Goal: Book appointment/travel/reservation

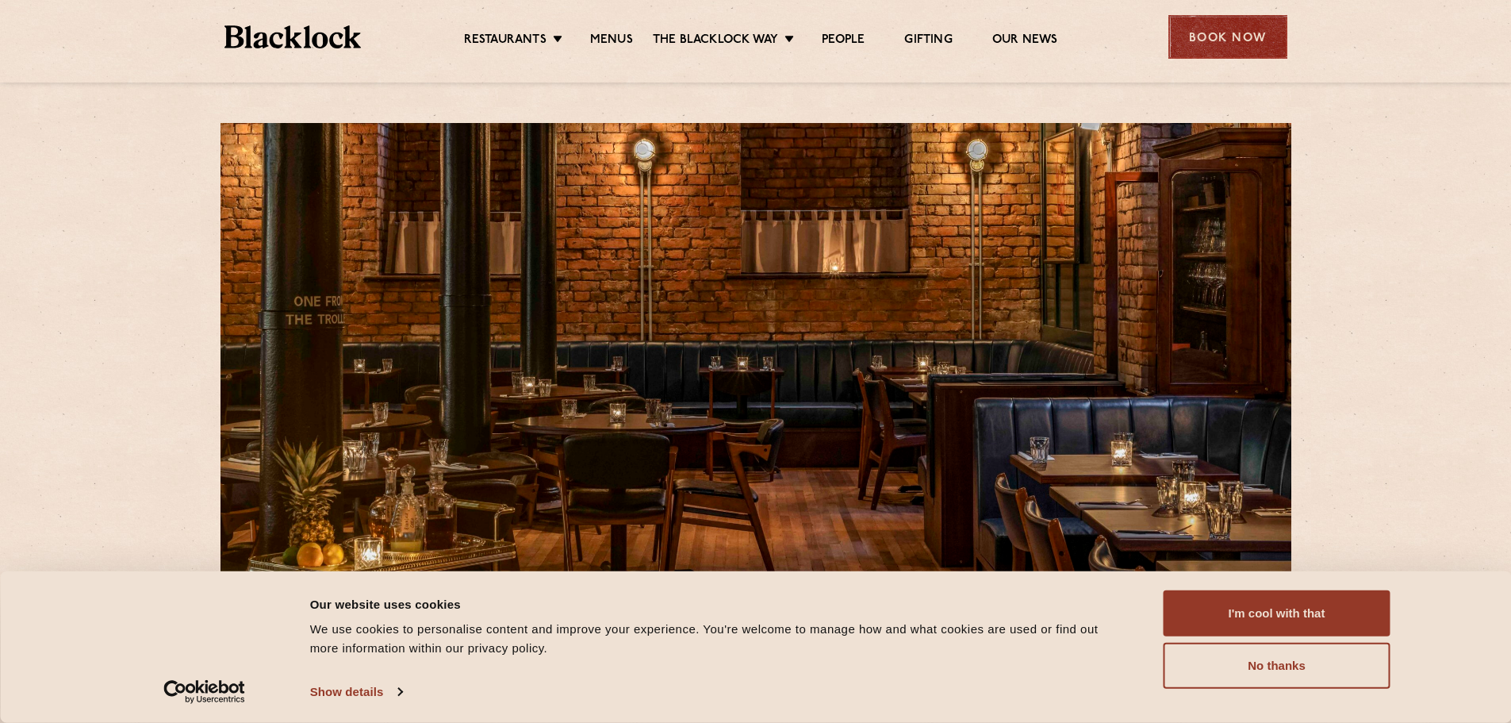
click at [1227, 42] on div "Book Now" at bounding box center [1228, 37] width 119 height 44
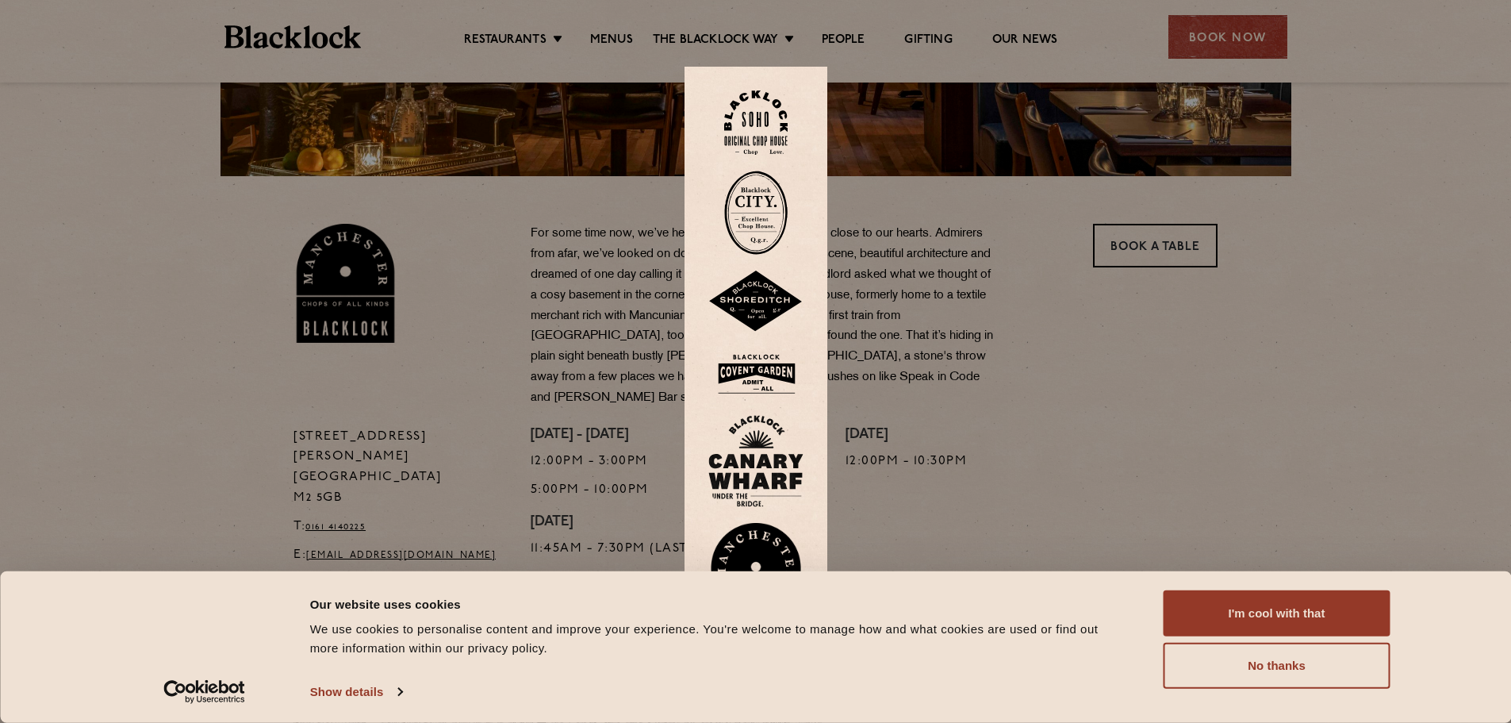
scroll to position [397, 0]
click at [1140, 238] on div at bounding box center [755, 361] width 1511 height 723
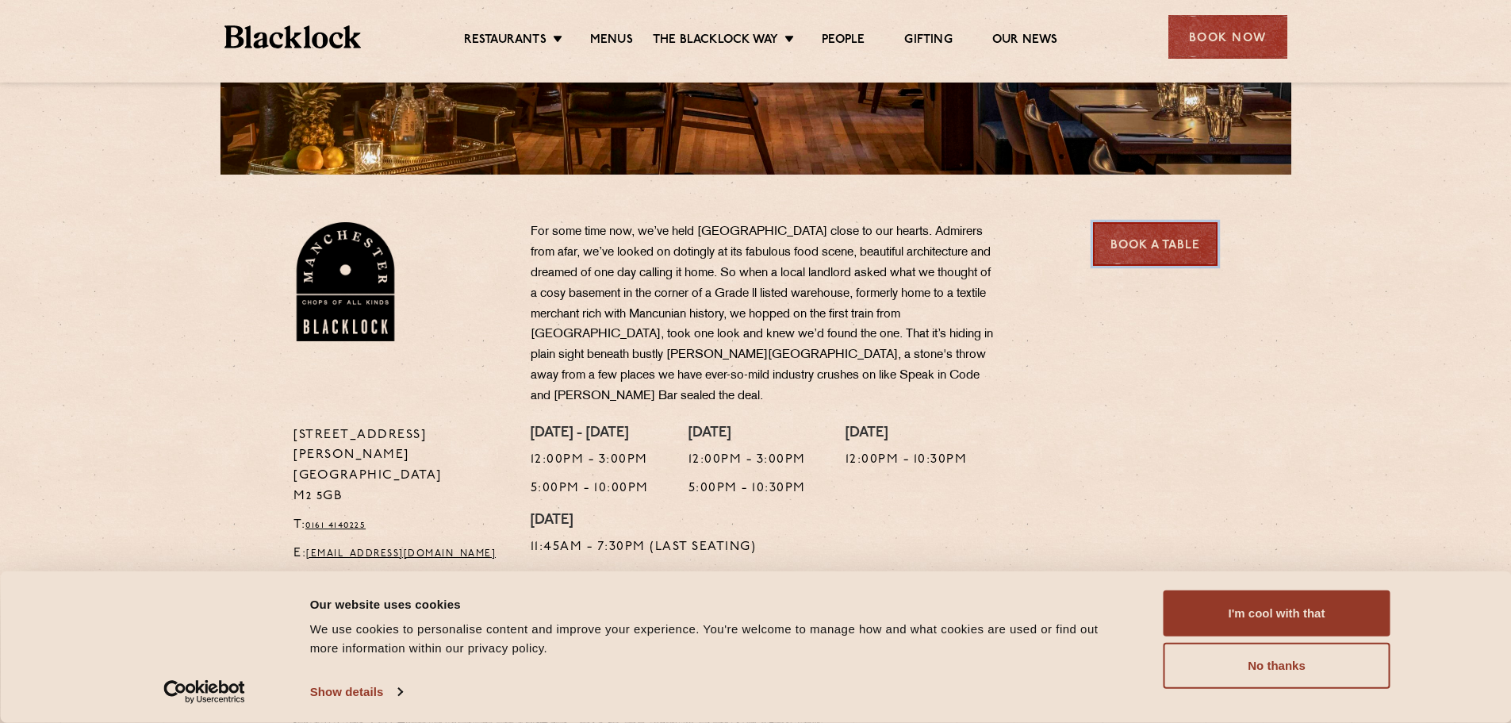
click at [1131, 241] on link "Book a Table" at bounding box center [1155, 244] width 125 height 44
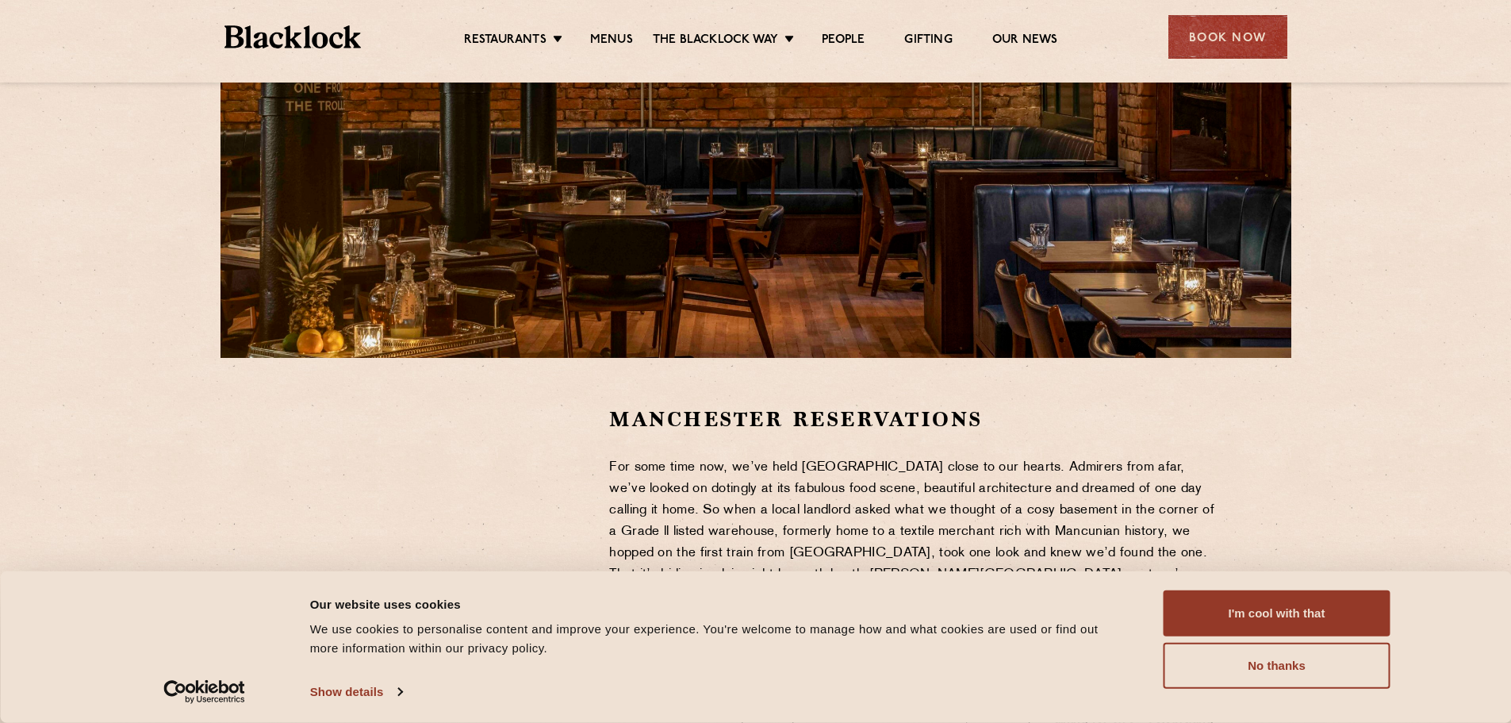
scroll to position [317, 0]
